Goal: Information Seeking & Learning: Learn about a topic

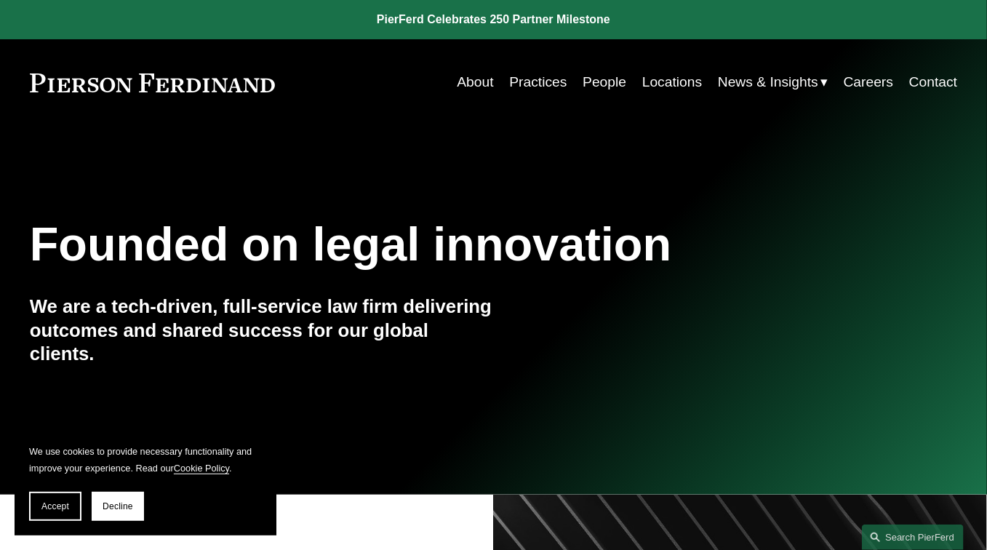
click at [472, 84] on link "About" at bounding box center [475, 82] width 36 height 28
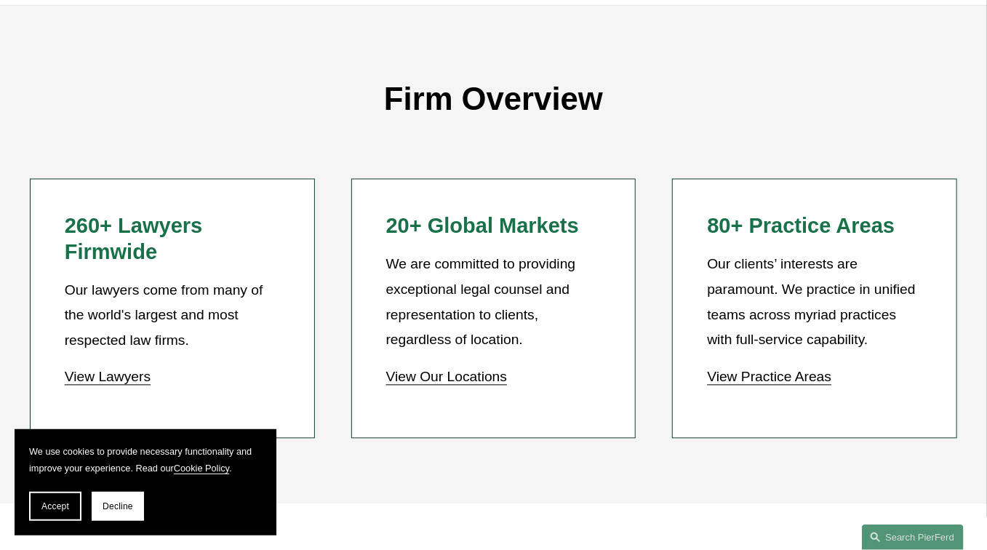
scroll to position [1152, 0]
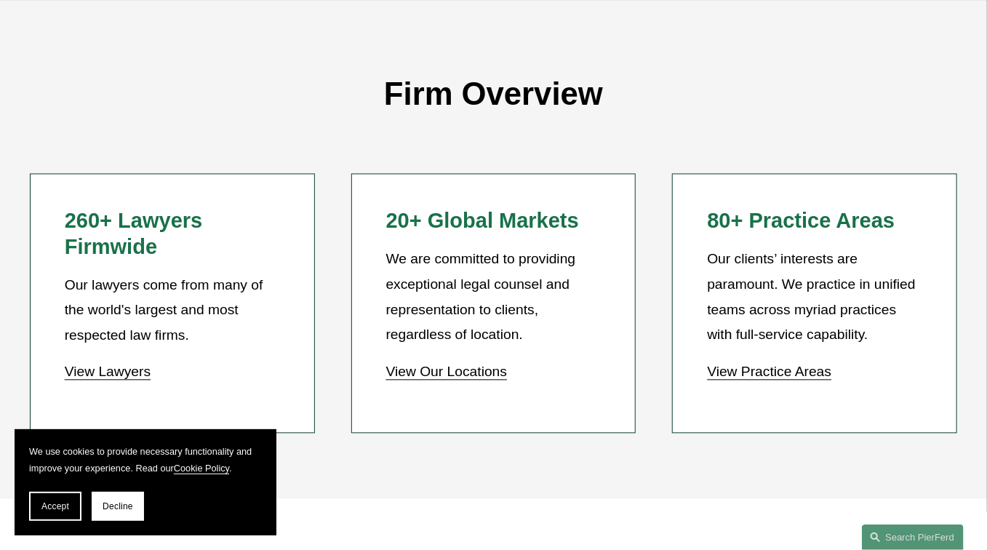
click at [450, 364] on link "View Our Locations" at bounding box center [446, 371] width 121 height 15
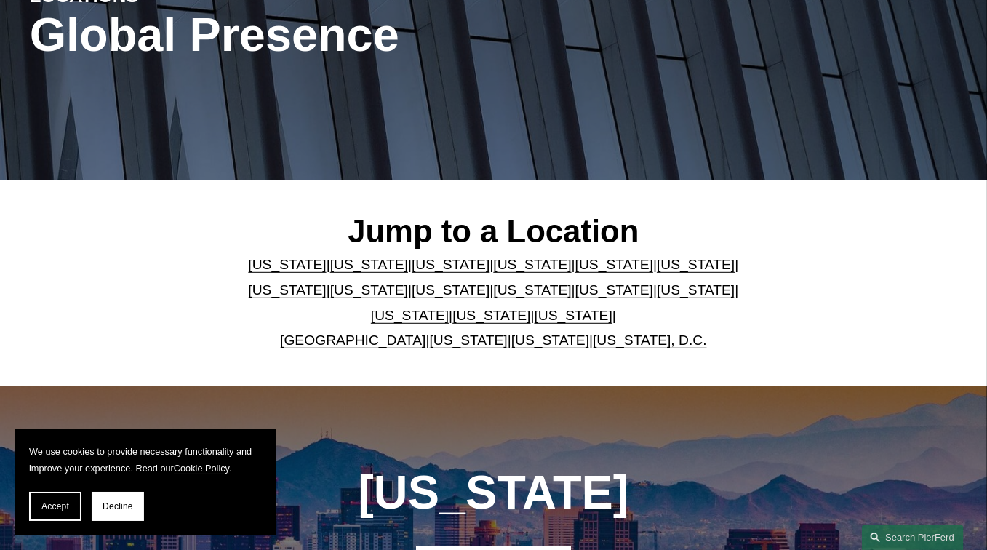
scroll to position [230, 0]
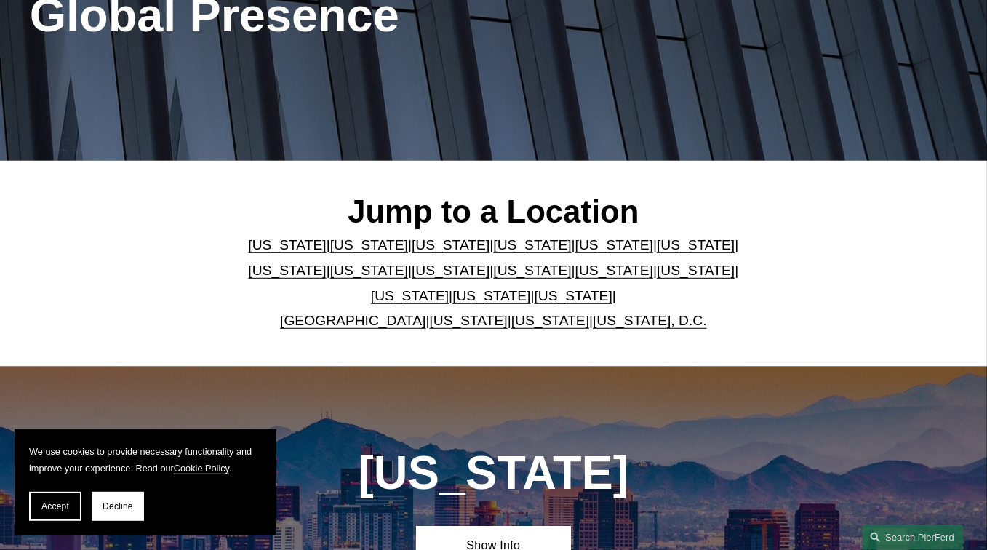
click at [346, 244] on link "[US_STATE]" at bounding box center [369, 244] width 78 height 15
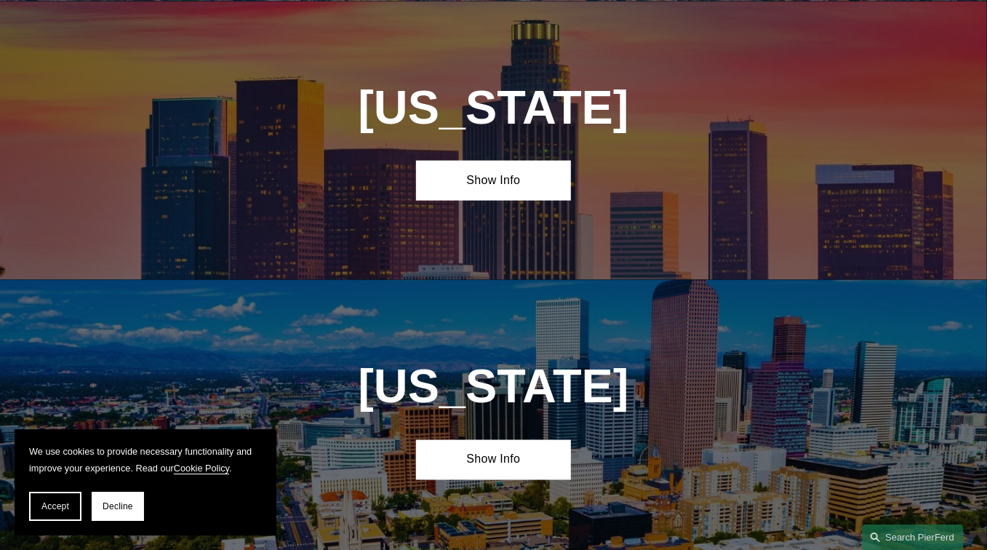
scroll to position [875, 0]
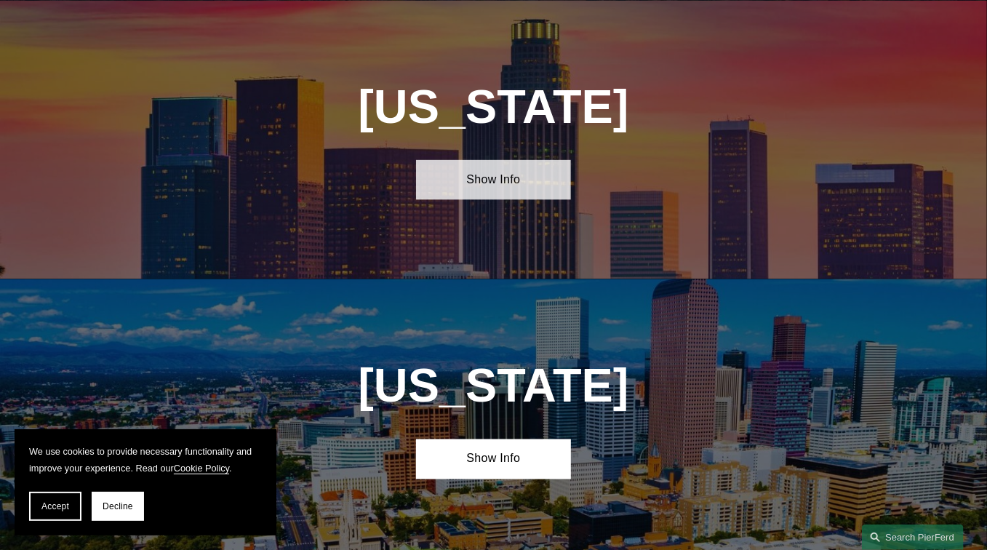
click at [493, 183] on link "Show Info" at bounding box center [493, 180] width 155 height 40
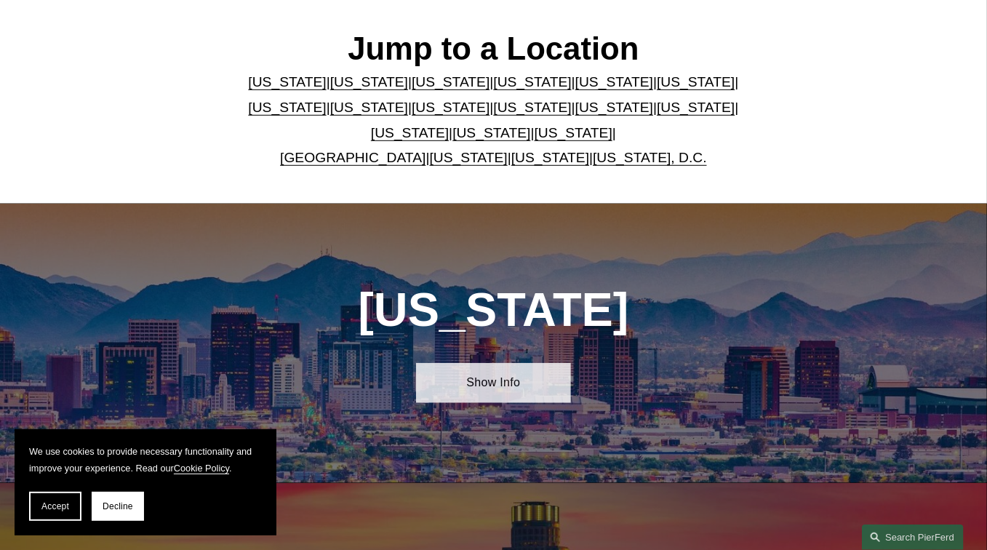
scroll to position [337, 0]
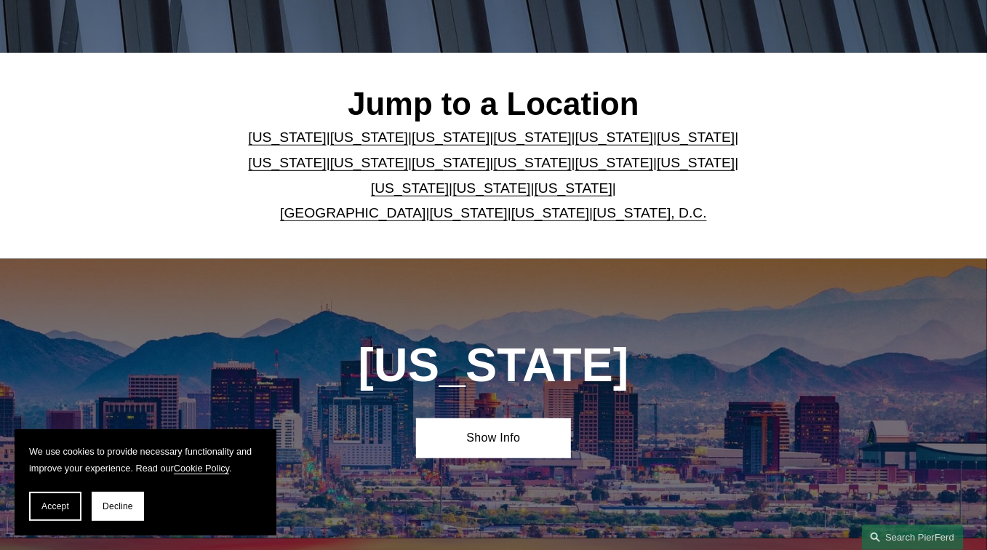
click at [493, 163] on link "New Jersey" at bounding box center [532, 162] width 78 height 15
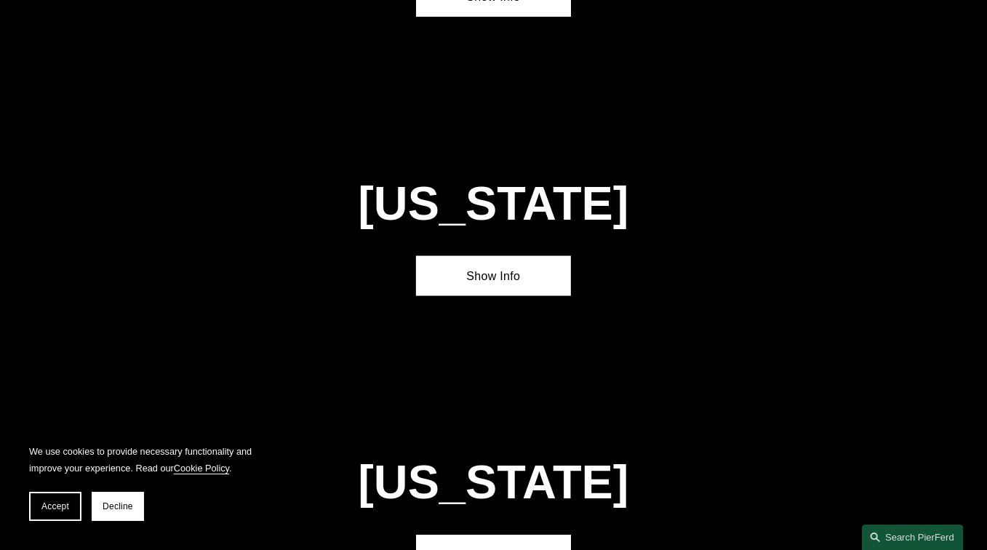
scroll to position [3334, 0]
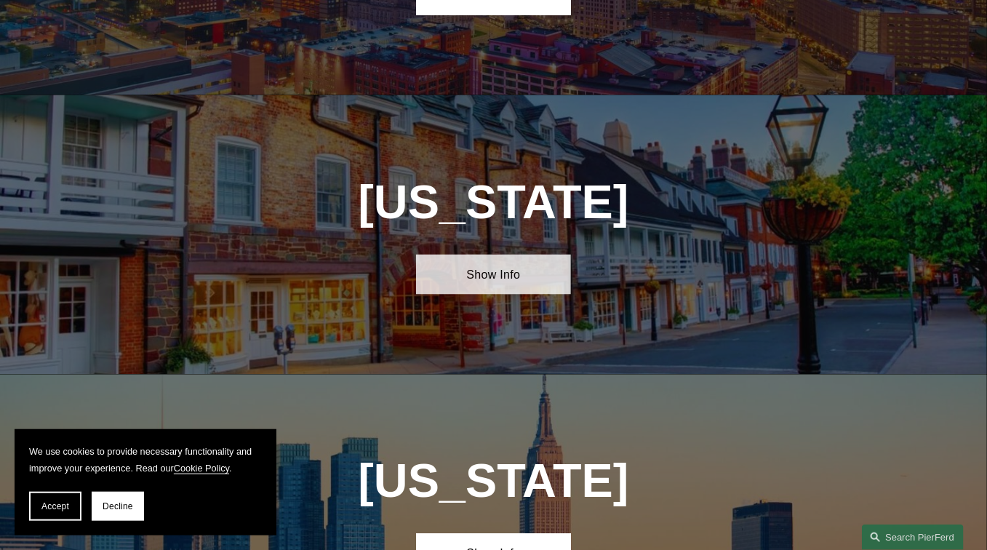
click at [489, 255] on link "Show Info" at bounding box center [493, 275] width 155 height 40
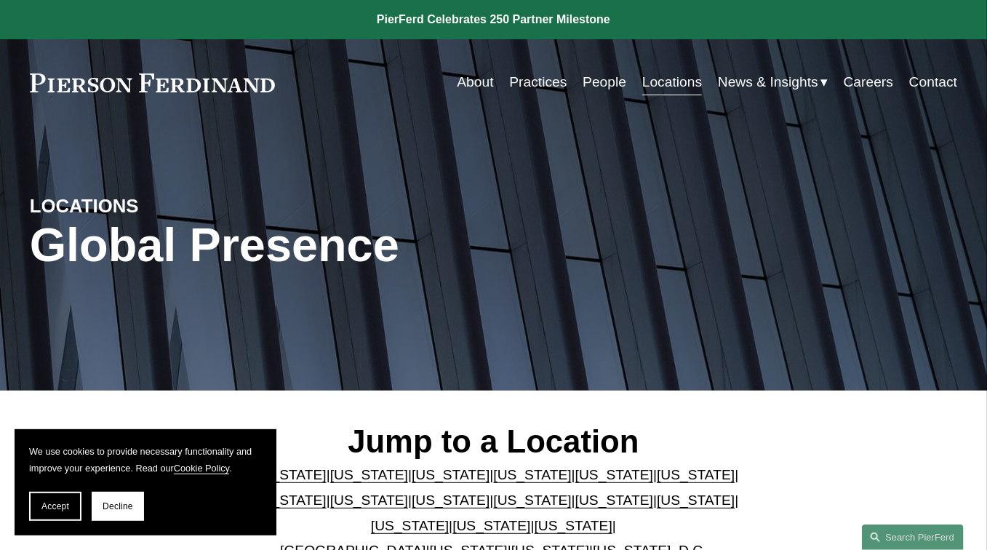
click at [606, 84] on link "People" at bounding box center [604, 82] width 44 height 28
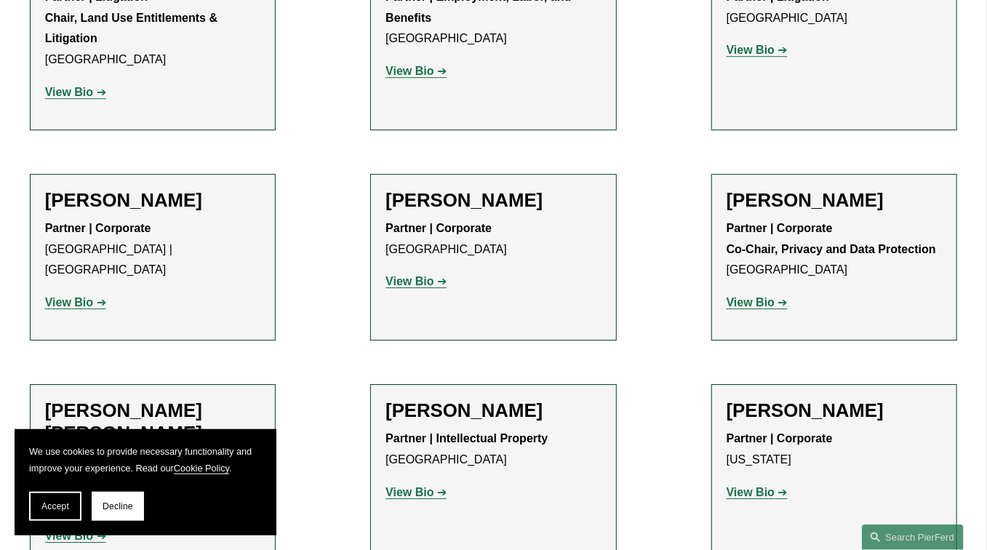
scroll to position [1996, 0]
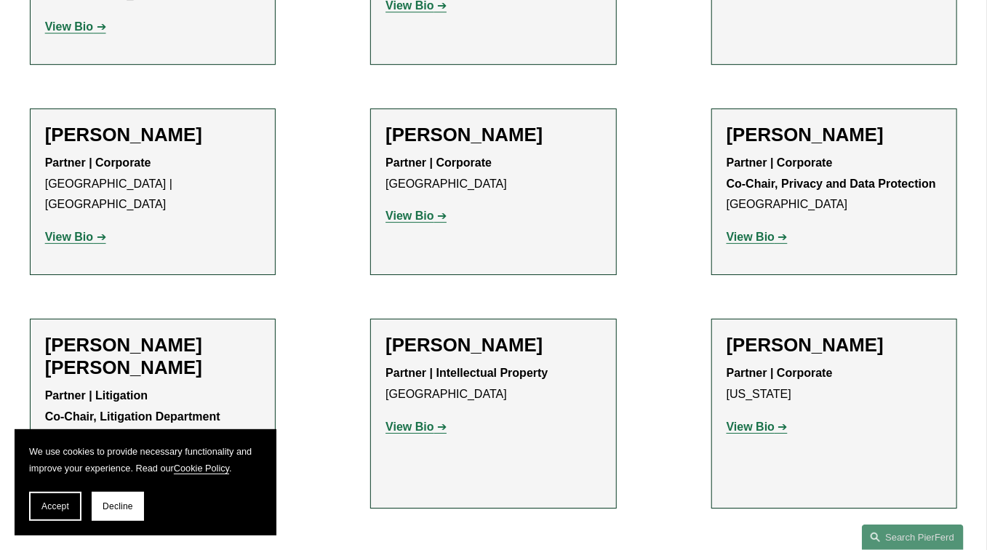
click at [749, 231] on strong "View Bio" at bounding box center [750, 237] width 48 height 12
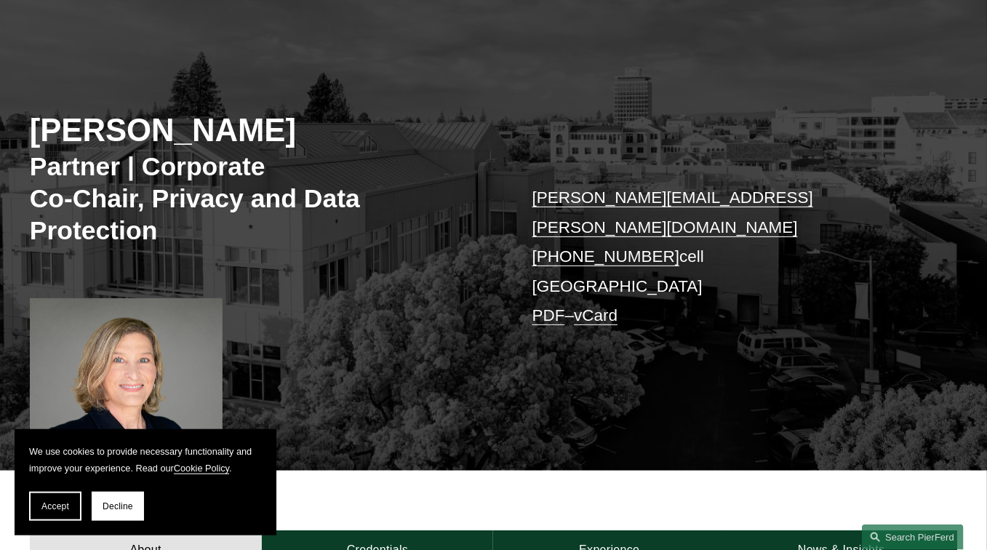
scroll to position [76, 0]
